Goal: Information Seeking & Learning: Learn about a topic

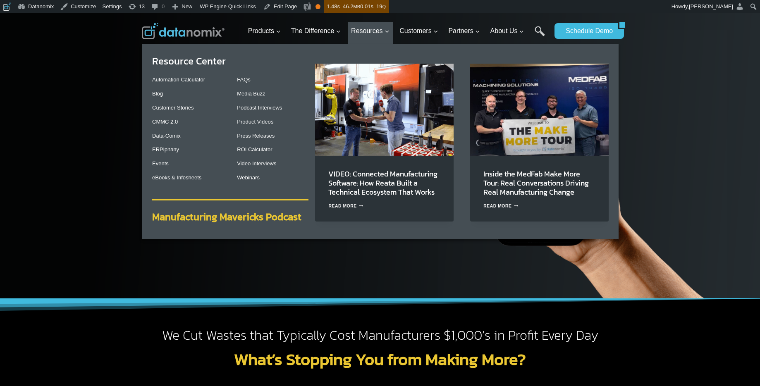
click at [268, 215] on strong "Manufacturing Mavericks Podcast" at bounding box center [226, 217] width 149 height 14
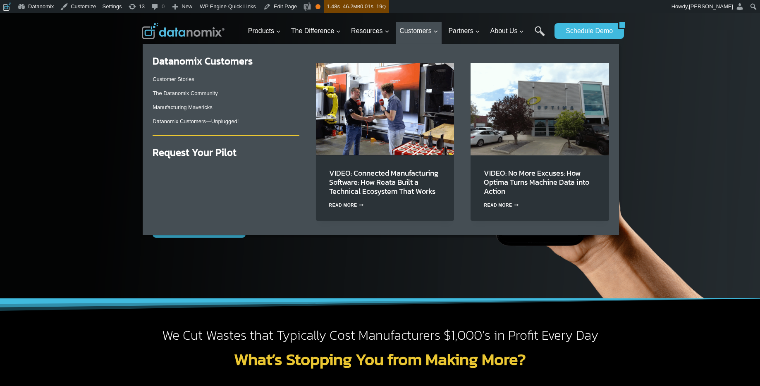
click at [237, 62] on strong "Datanomix Customers" at bounding box center [203, 61] width 100 height 14
click at [182, 80] on link "Customer Stories" at bounding box center [173, 79] width 41 height 6
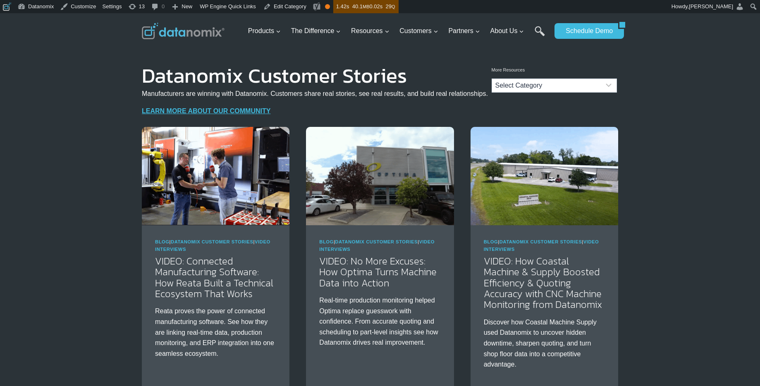
click at [125, 108] on div "More Resources Categories Categories Select Category Blog Datanomix Comix Datan…" at bounding box center [380, 79] width 760 height 60
drag, startPoint x: 125, startPoint y: 113, endPoint x: 278, endPoint y: 113, distance: 153.5
drag, startPoint x: 136, startPoint y: 113, endPoint x: 197, endPoint y: 115, distance: 61.7
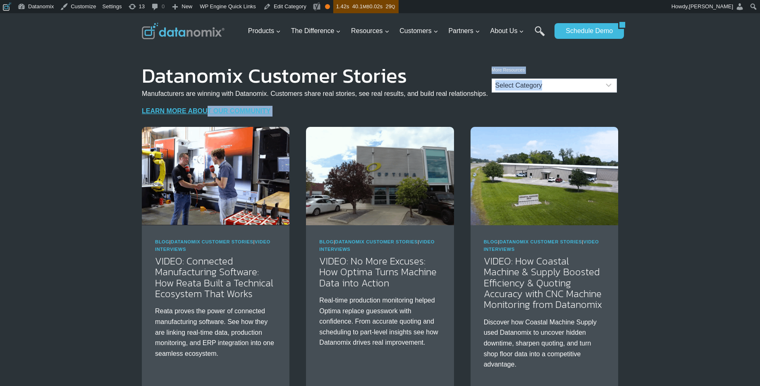
drag, startPoint x: 124, startPoint y: 114, endPoint x: 135, endPoint y: 111, distance: 12.0
drag, startPoint x: 141, startPoint y: 112, endPoint x: 192, endPoint y: 110, distance: 51.3
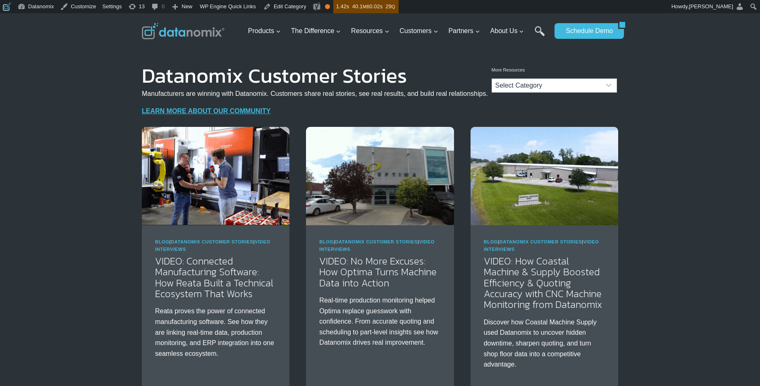
click at [303, 106] on p "LEARN MORE ABOUT OUR COMMUNITY" at bounding box center [315, 111] width 346 height 11
drag, startPoint x: 266, startPoint y: 110, endPoint x: 144, endPoint y: 114, distance: 122.9
click at [144, 114] on p "LEARN MORE ABOUT OUR COMMUNITY" at bounding box center [315, 111] width 346 height 11
copy strong "LEARN MORE ABOUT OUR COMMUNITY"
click at [395, 111] on p "LEARN MORE ABOUT OUR COMMUNITY" at bounding box center [315, 111] width 346 height 11
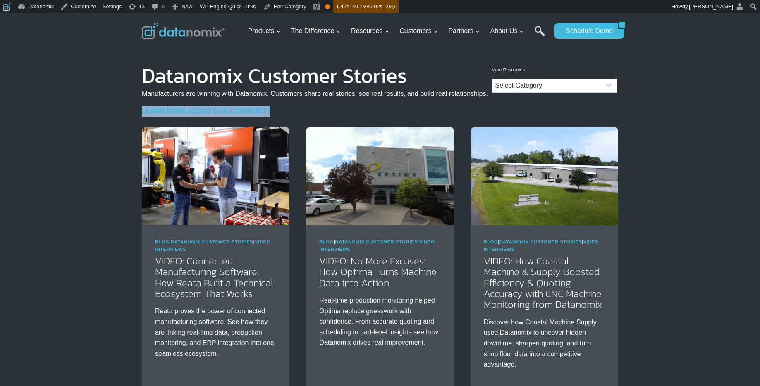
click at [395, 111] on p "LEARN MORE ABOUT OUR COMMUNITY" at bounding box center [315, 111] width 346 height 11
